Goal: Task Accomplishment & Management: Manage account settings

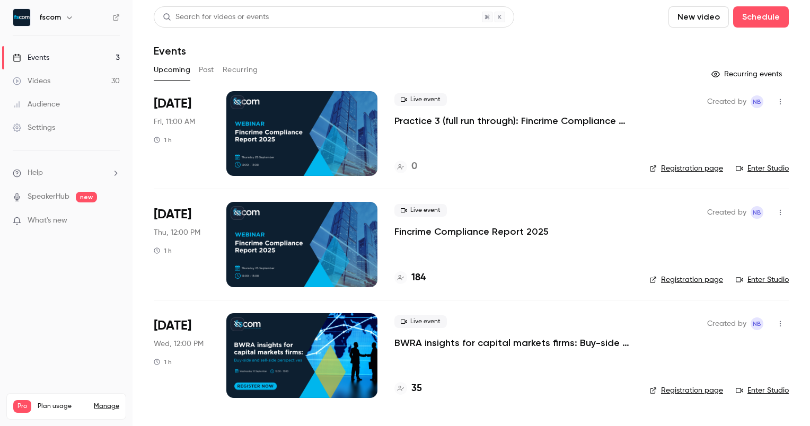
click at [311, 134] on div at bounding box center [301, 133] width 151 height 85
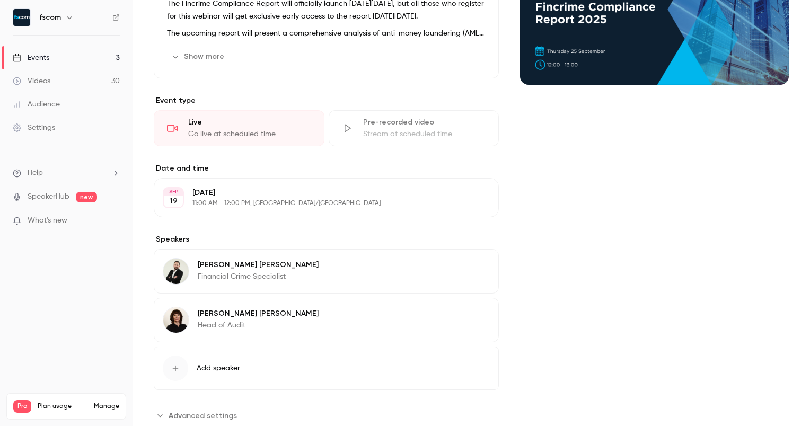
scroll to position [173, 0]
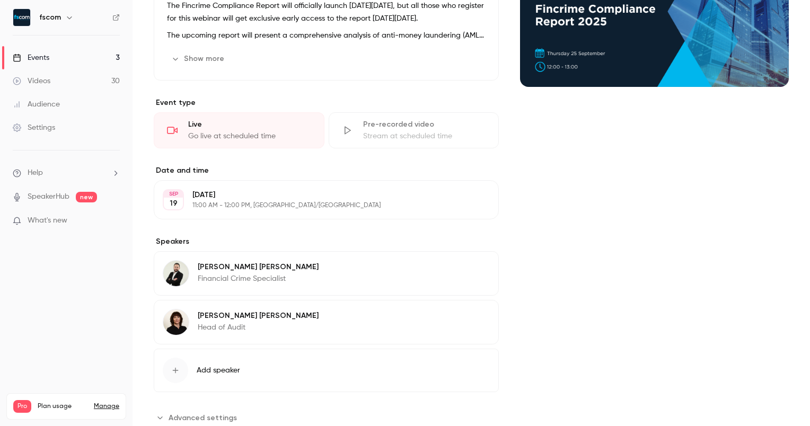
click at [213, 202] on p "11:00 AM - 12:00 PM, [GEOGRAPHIC_DATA]/[GEOGRAPHIC_DATA]" at bounding box center [318, 206] width 250 height 8
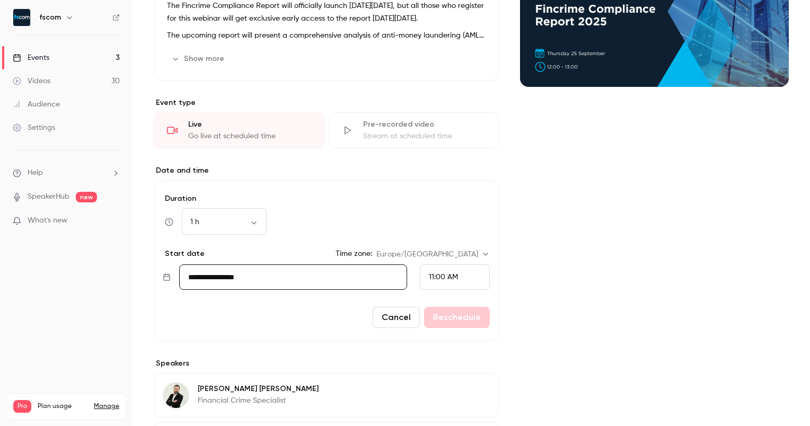
click at [392, 275] on input "**********" at bounding box center [293, 277] width 228 height 25
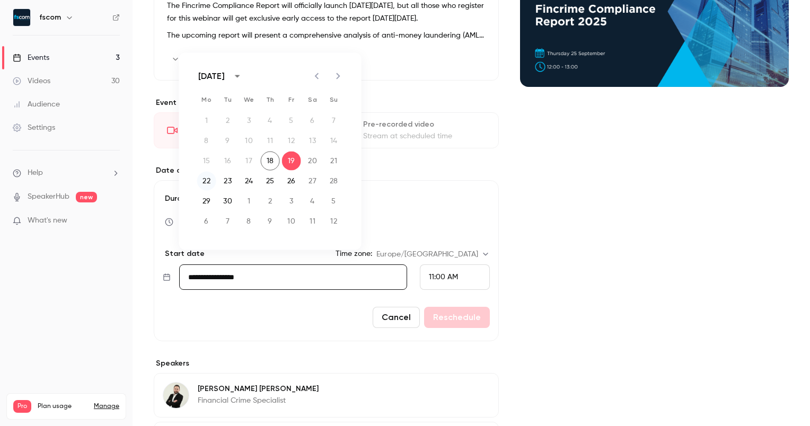
click at [207, 185] on button "22" at bounding box center [206, 181] width 19 height 19
type input "**********"
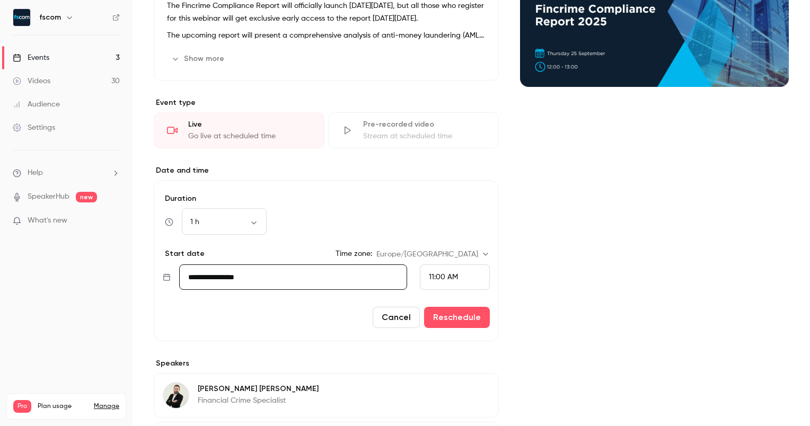
click at [431, 274] on span "11:00 AM" at bounding box center [443, 277] width 29 height 7
click at [494, 170] on div at bounding box center [405, 213] width 810 height 426
click at [456, 279] on div "11:00 AM" at bounding box center [455, 277] width 70 height 25
click at [447, 239] on li "2:00 PM" at bounding box center [450, 228] width 69 height 28
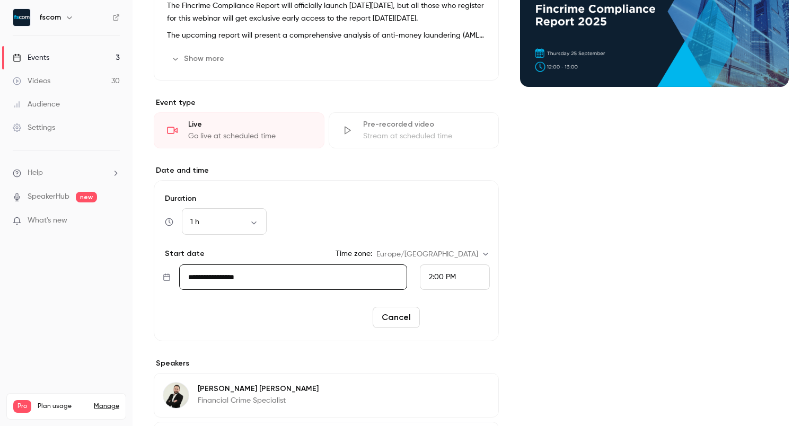
click at [473, 315] on button "Reschedule" at bounding box center [457, 317] width 66 height 21
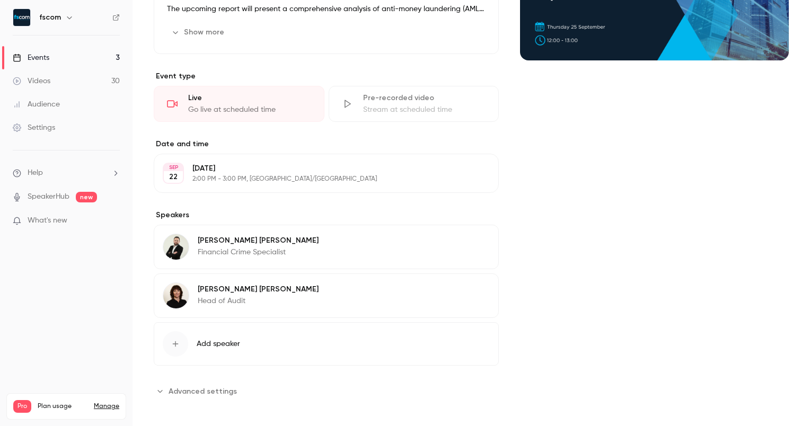
scroll to position [0, 0]
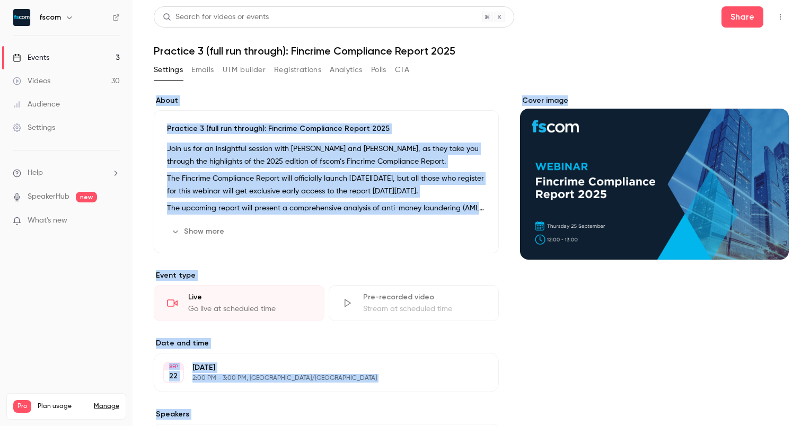
drag, startPoint x: 810, startPoint y: 331, endPoint x: 812, endPoint y: 39, distance: 292.2
click at [810, 39] on html "fscom Events 3 Videos 30 Audience Settings Help SpeakerHub new What's new Pro P…" at bounding box center [405, 213] width 810 height 426
click at [113, 57] on link "Events 3" at bounding box center [66, 57] width 133 height 23
